Goal: Task Accomplishment & Management: Manage account settings

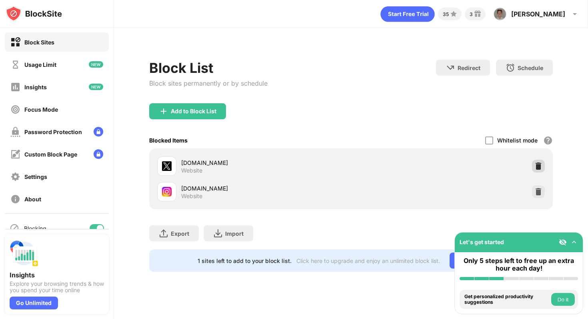
click at [535, 160] on div at bounding box center [538, 166] width 13 height 13
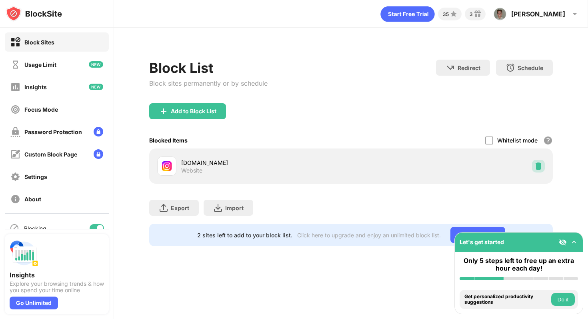
click at [535, 162] on img at bounding box center [539, 166] width 8 height 8
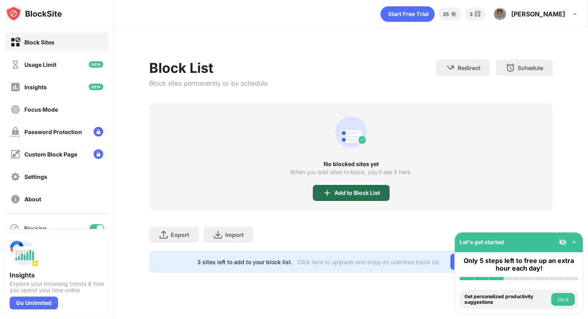
click at [332, 196] on div "Add to Block List" at bounding box center [351, 193] width 77 height 16
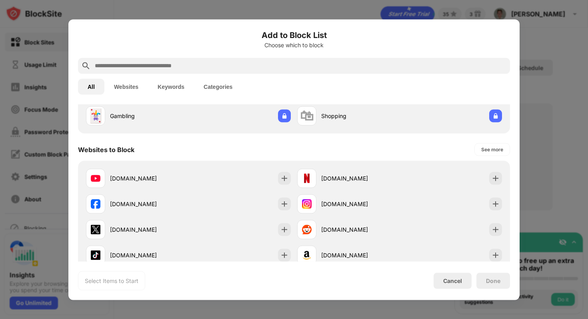
scroll to position [82, 0]
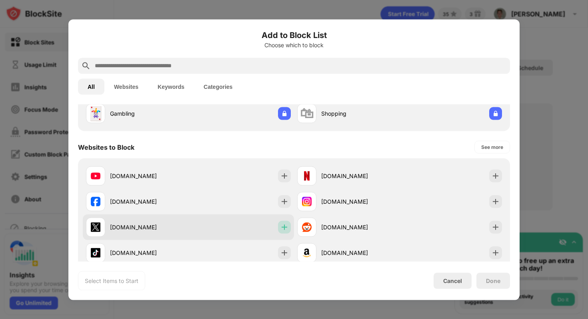
click at [291, 227] on div at bounding box center [284, 227] width 13 height 13
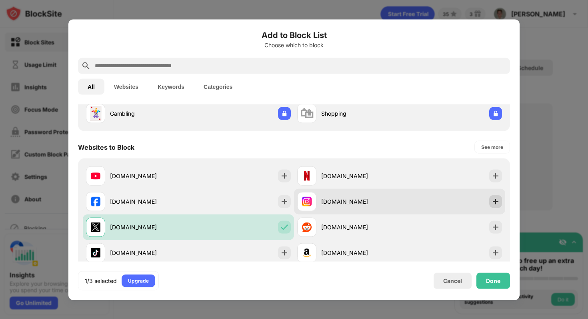
click at [495, 204] on img at bounding box center [496, 201] width 8 height 8
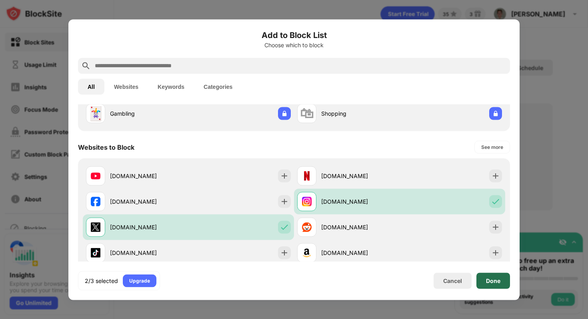
click at [483, 281] on div "Done" at bounding box center [494, 281] width 34 height 16
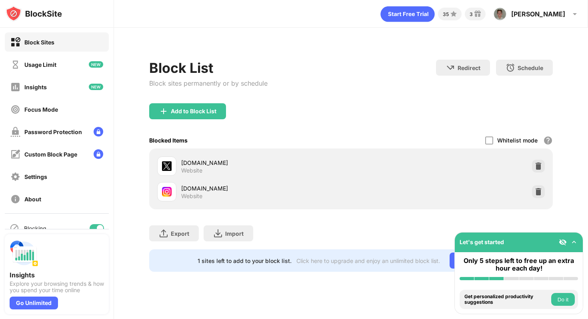
click at [390, 66] on div "Block List Block sites permanently or by schedule Redirect Choose a site to be …" at bounding box center [351, 82] width 404 height 44
